Goal: Information Seeking & Learning: Learn about a topic

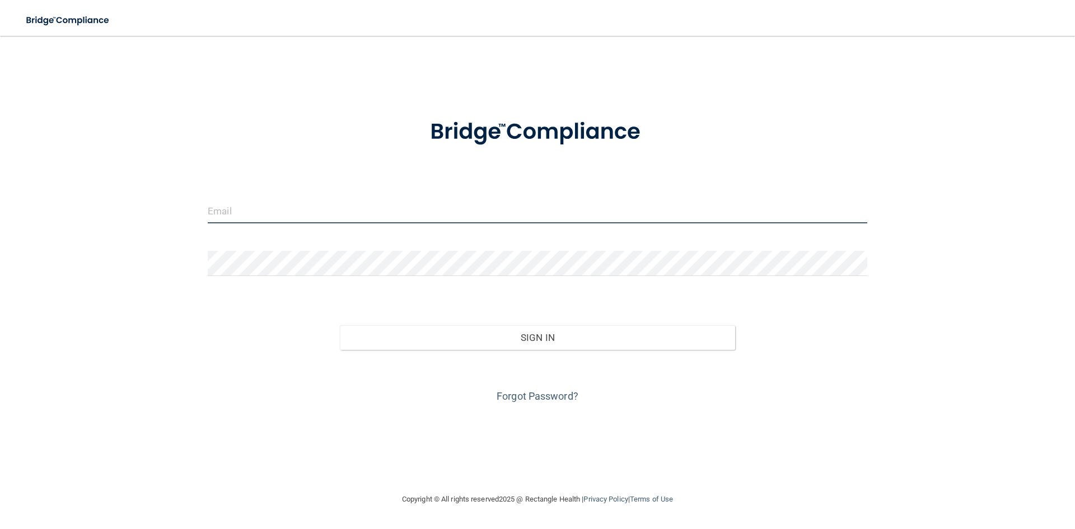
click at [308, 210] on input "email" at bounding box center [538, 210] width 660 height 25
type input "[EMAIL_ADDRESS][DOMAIN_NAME]"
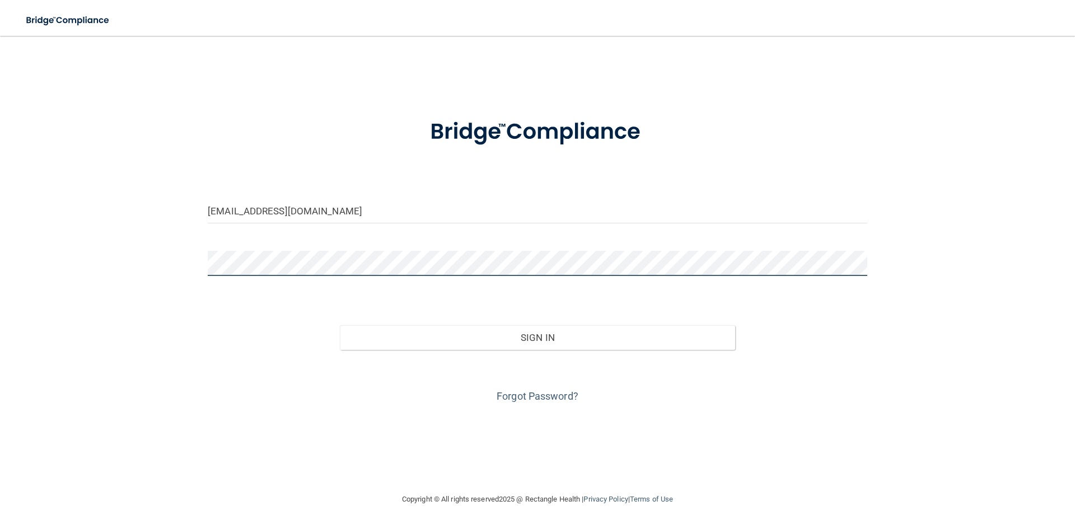
click at [340, 325] on button "Sign In" at bounding box center [538, 337] width 396 height 25
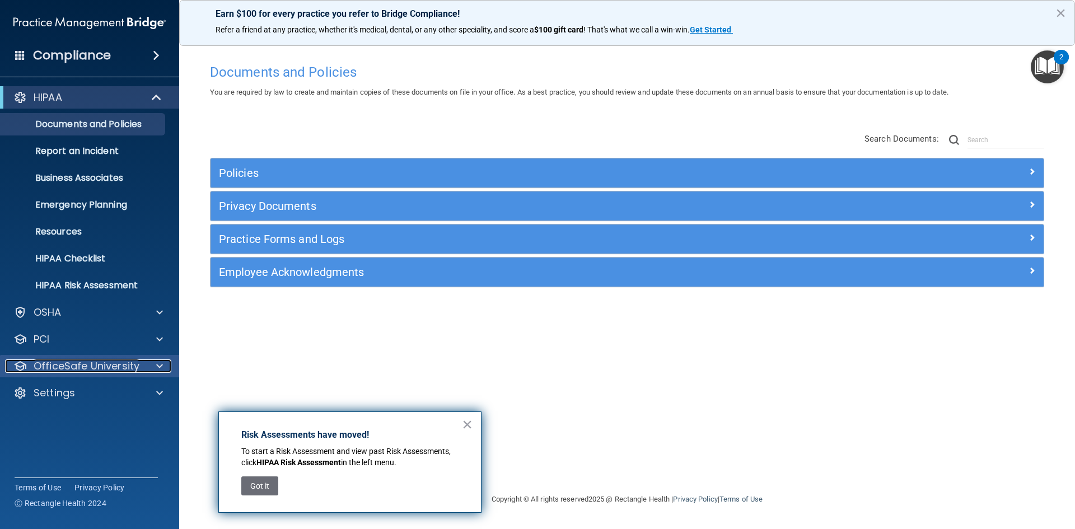
click at [137, 370] on p "OfficeSafe University" at bounding box center [87, 365] width 106 height 13
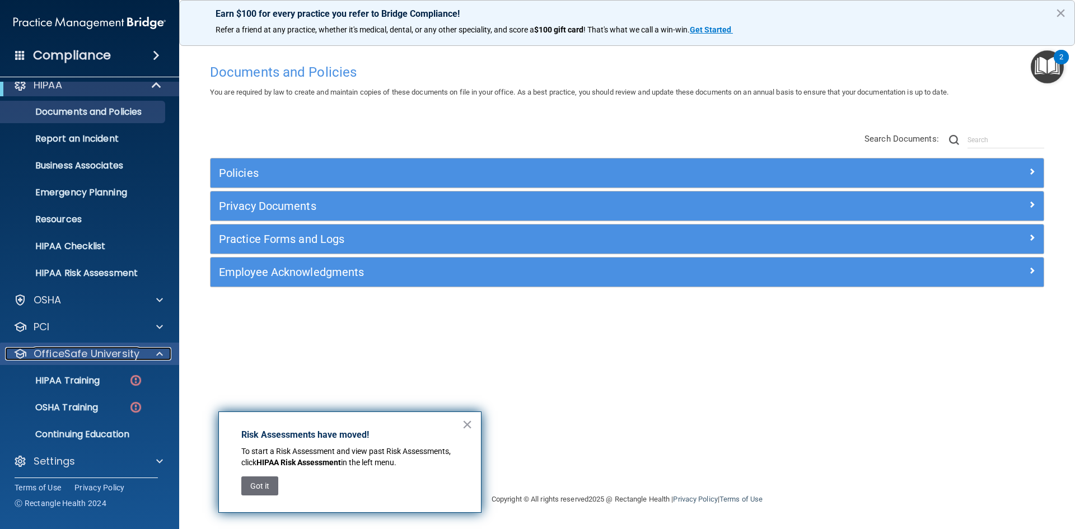
scroll to position [16, 0]
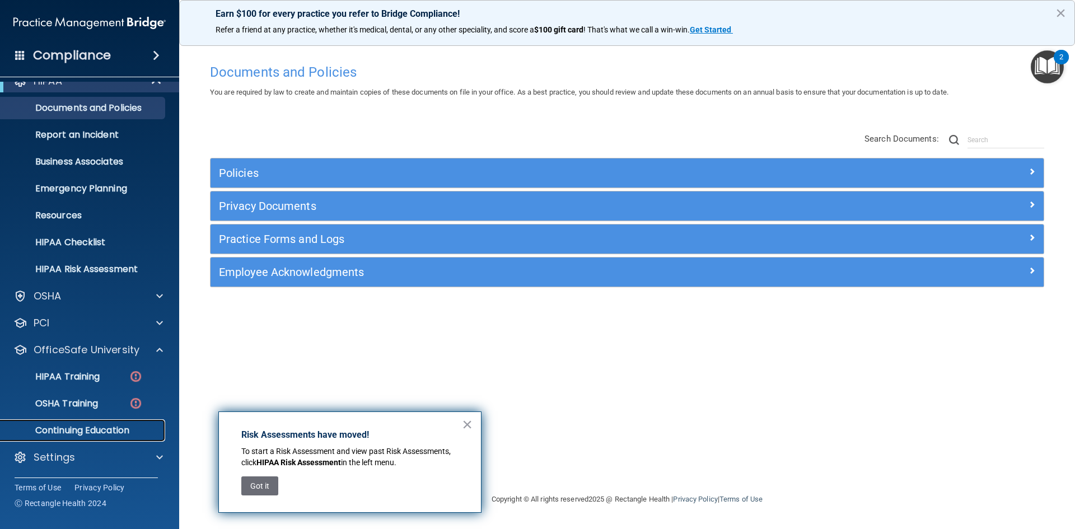
click at [111, 429] on p "Continuing Education" at bounding box center [83, 430] width 153 height 11
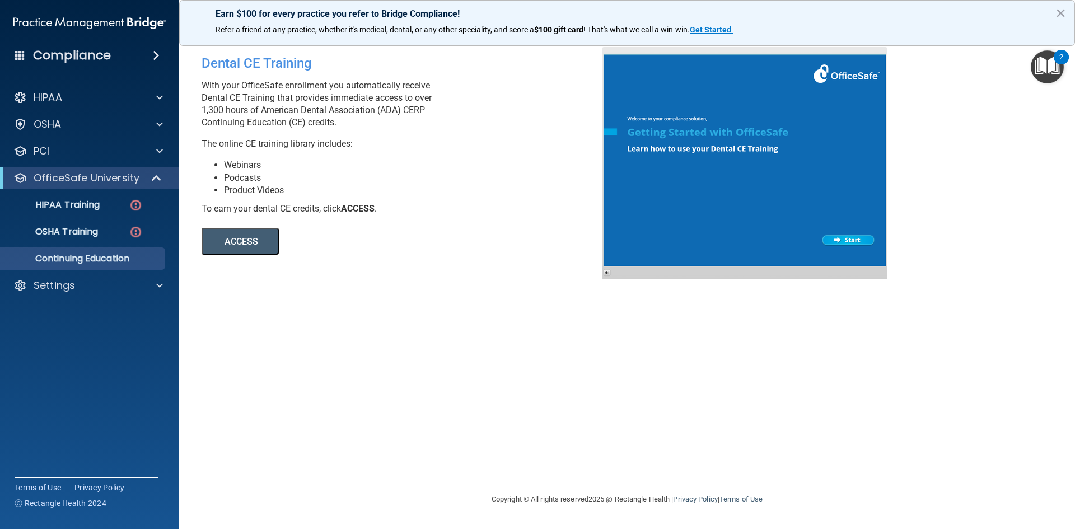
click at [237, 233] on button "ACCESS" at bounding box center [240, 241] width 77 height 27
click at [58, 208] on p "HIPAA Training" at bounding box center [53, 204] width 92 height 11
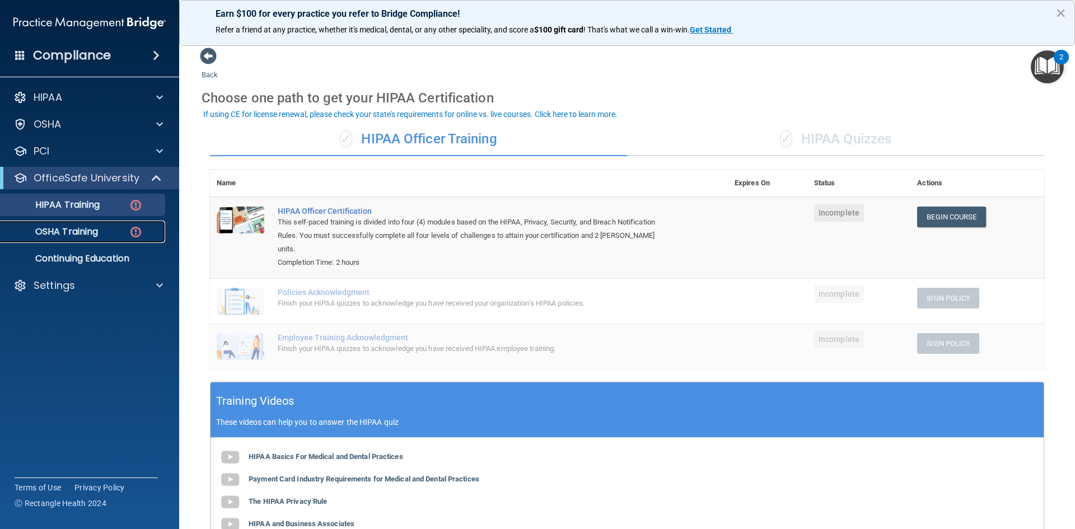
click at [63, 229] on p "OSHA Training" at bounding box center [52, 231] width 91 height 11
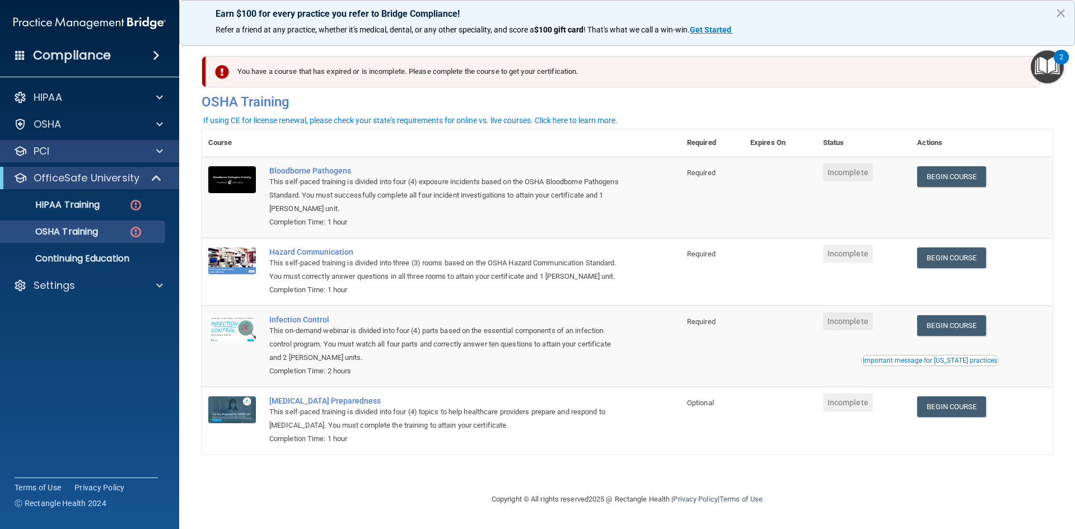
click at [144, 144] on div "PCI" at bounding box center [90, 151] width 180 height 22
click at [158, 148] on span at bounding box center [159, 150] width 7 height 13
